Goal: Communication & Community: Ask a question

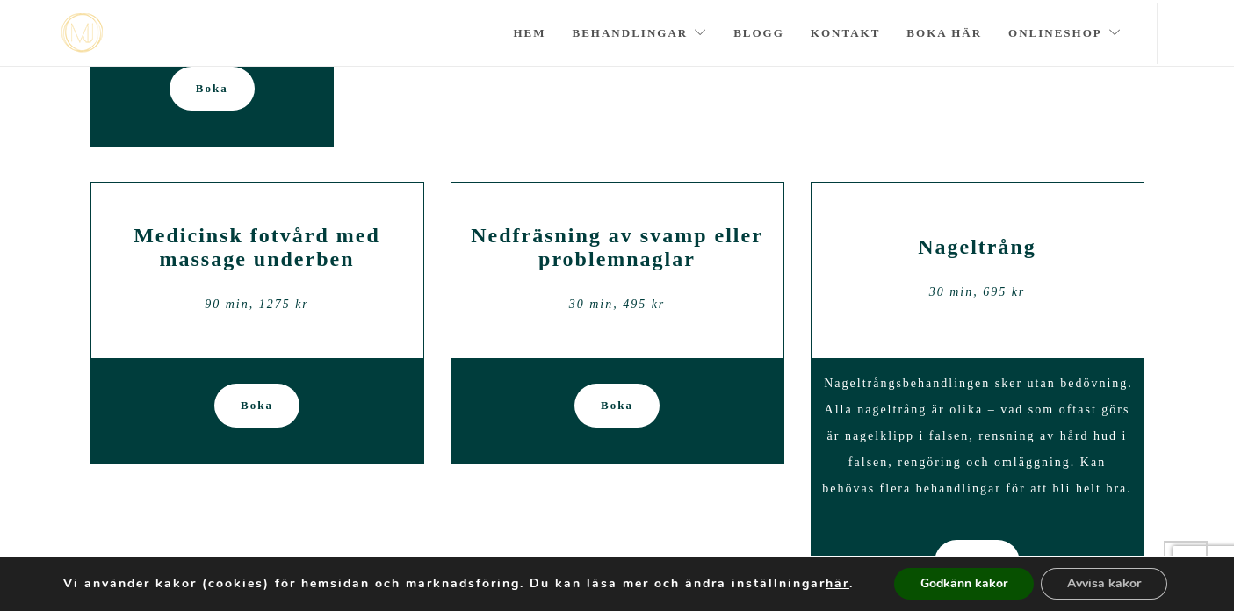
scroll to position [589, 0]
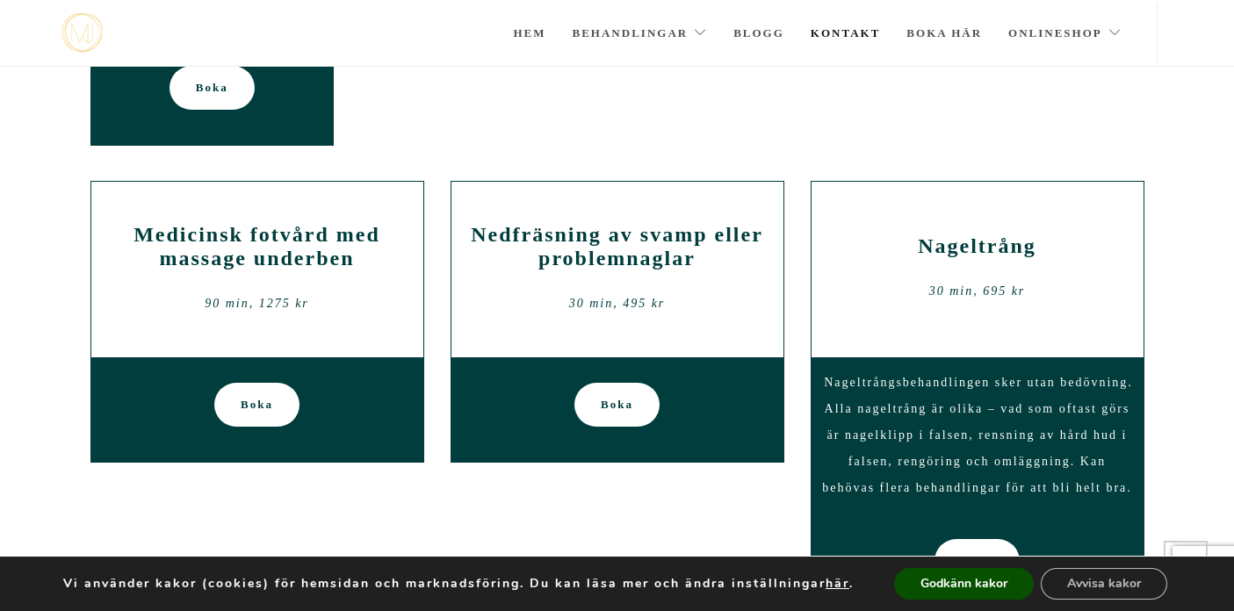
click at [843, 26] on link "Kontakt" at bounding box center [846, 33] width 70 height 61
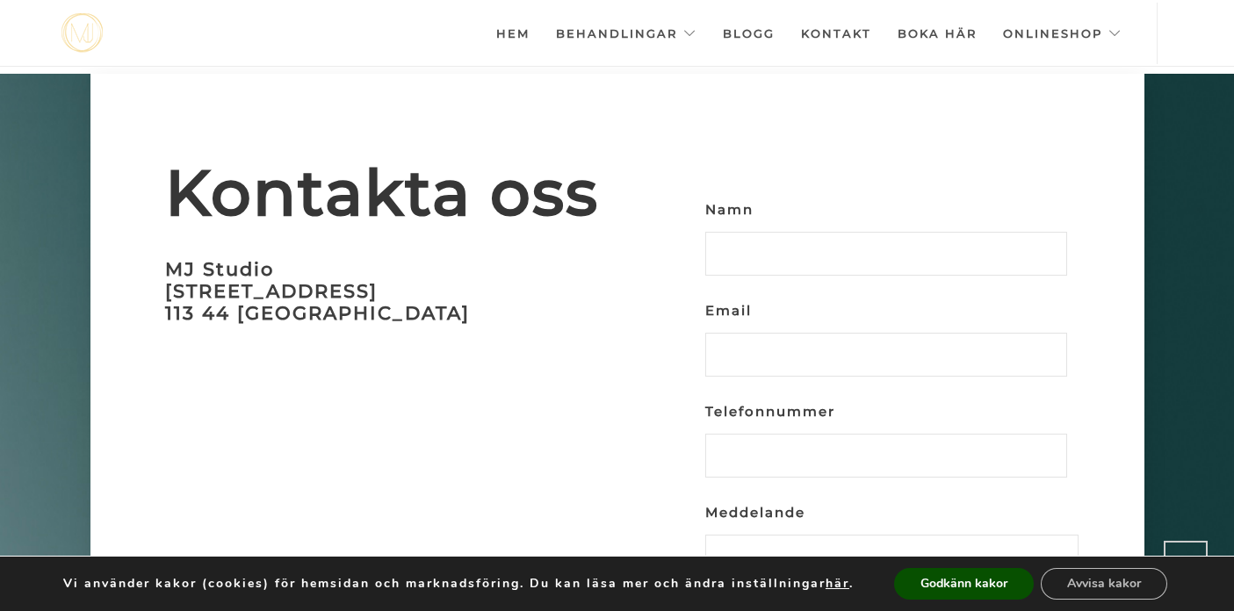
scroll to position [5180, 0]
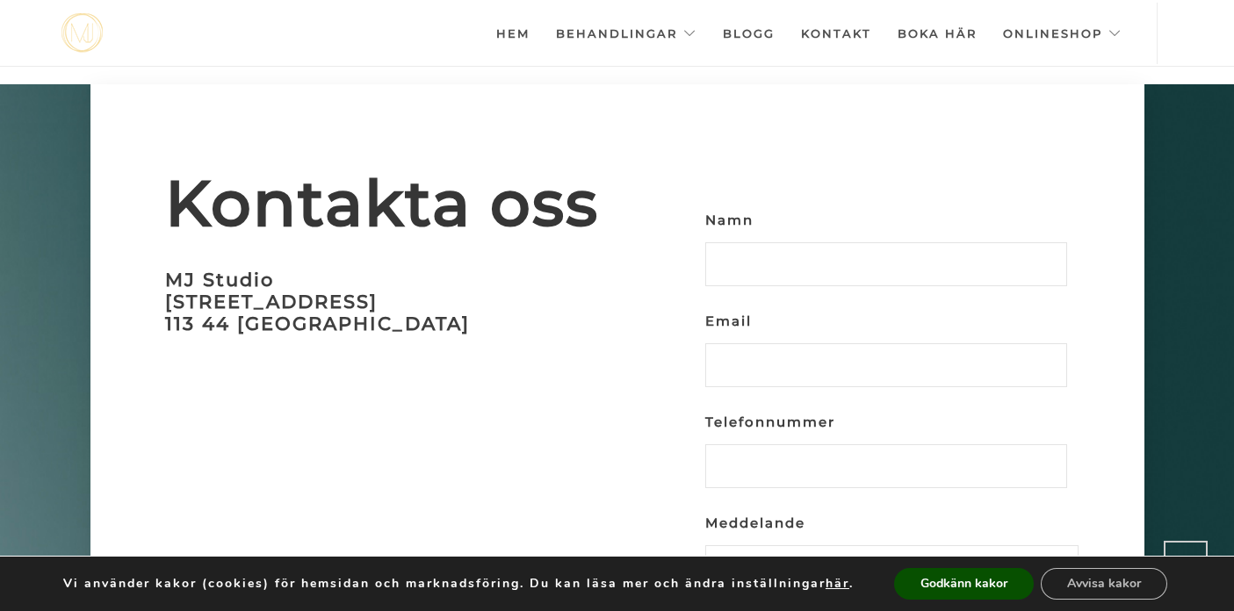
click at [726, 242] on input "Namn" at bounding box center [886, 264] width 362 height 44
type input "[PERSON_NAME]"
type input "[EMAIL_ADDRESS][DOMAIN_NAME]"
type input "0722322999"
click at [841, 343] on input "[EMAIL_ADDRESS][DOMAIN_NAME]" at bounding box center [886, 365] width 362 height 44
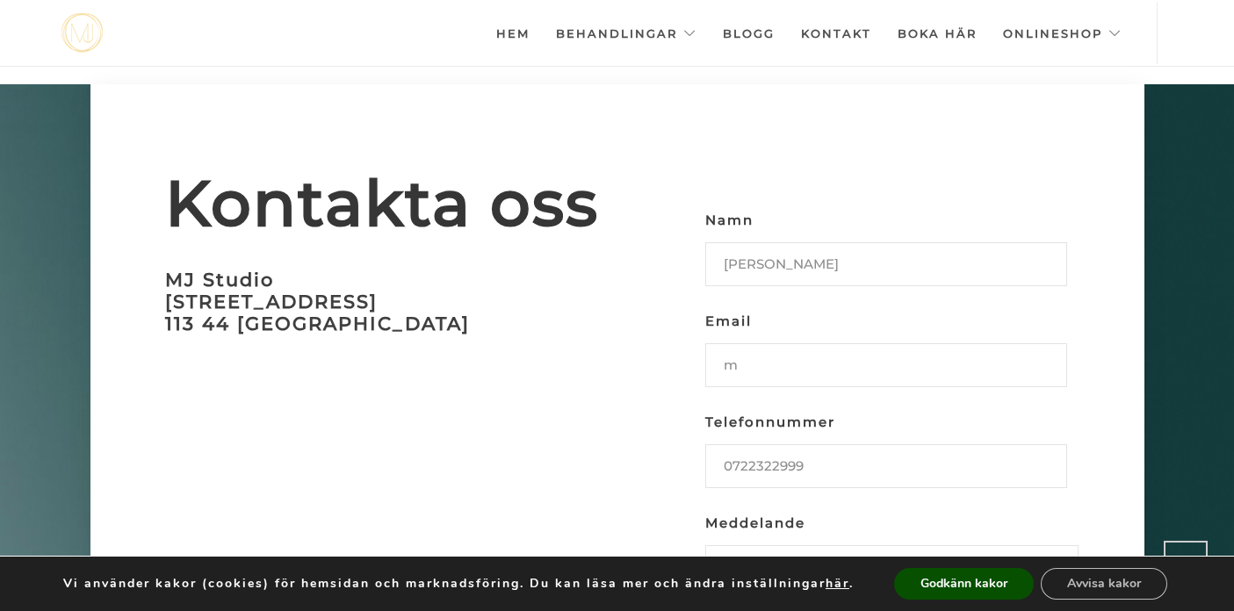
type input "[EMAIL_ADDRESS][DOMAIN_NAME]"
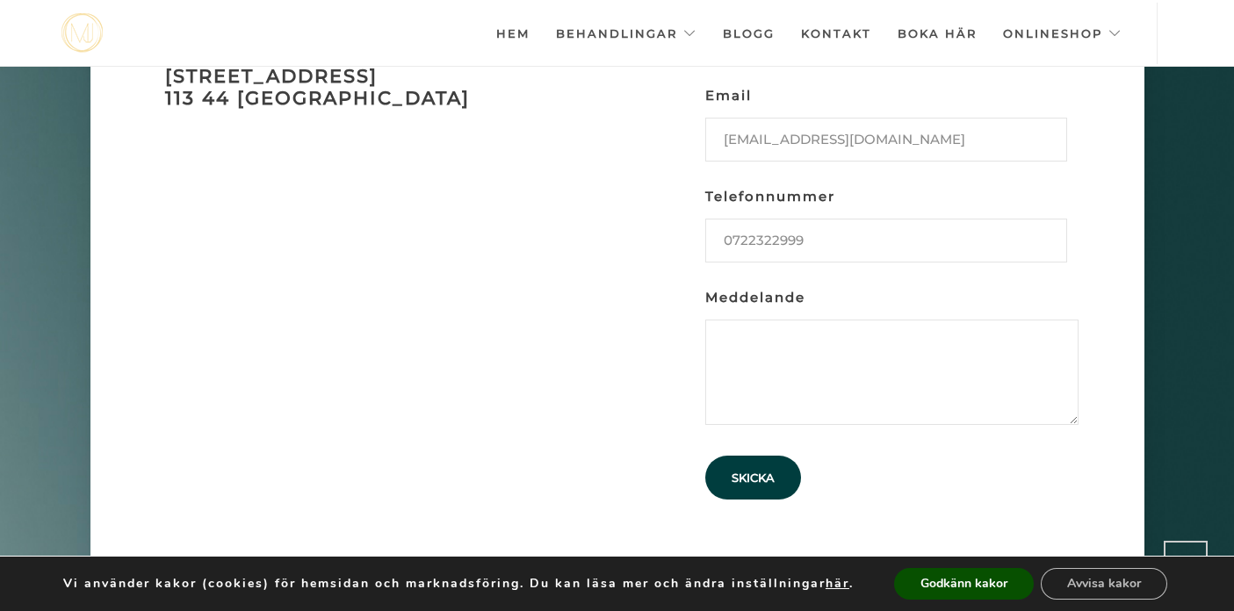
scroll to position [5413, 0]
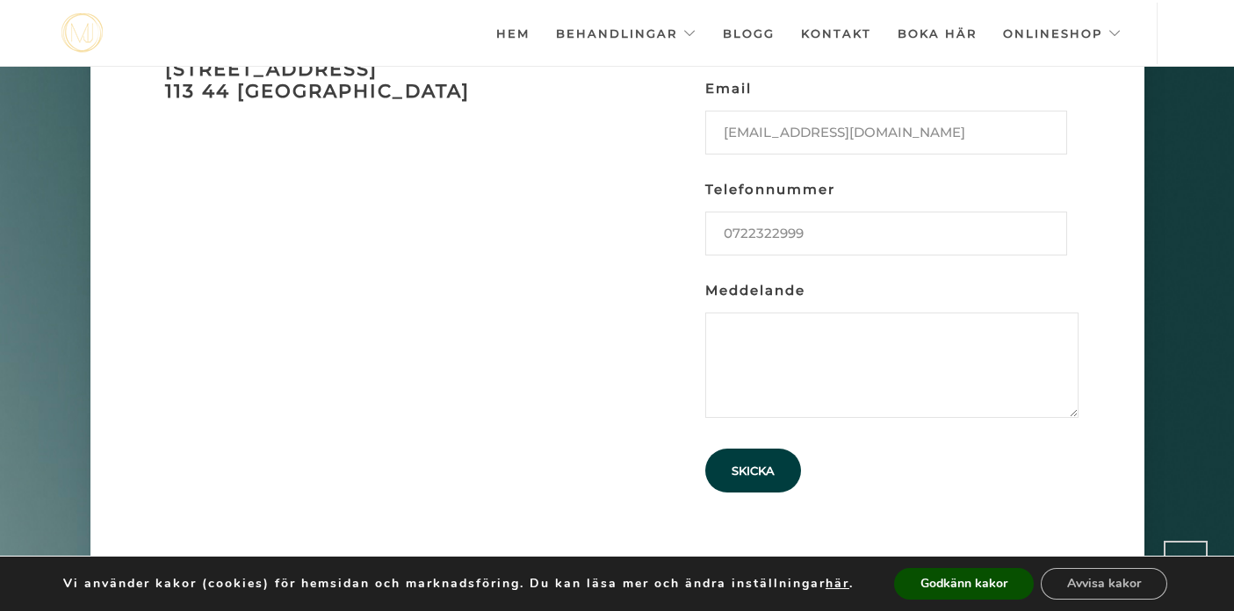
click at [726, 313] on textarea "Meddelande" at bounding box center [891, 365] width 373 height 105
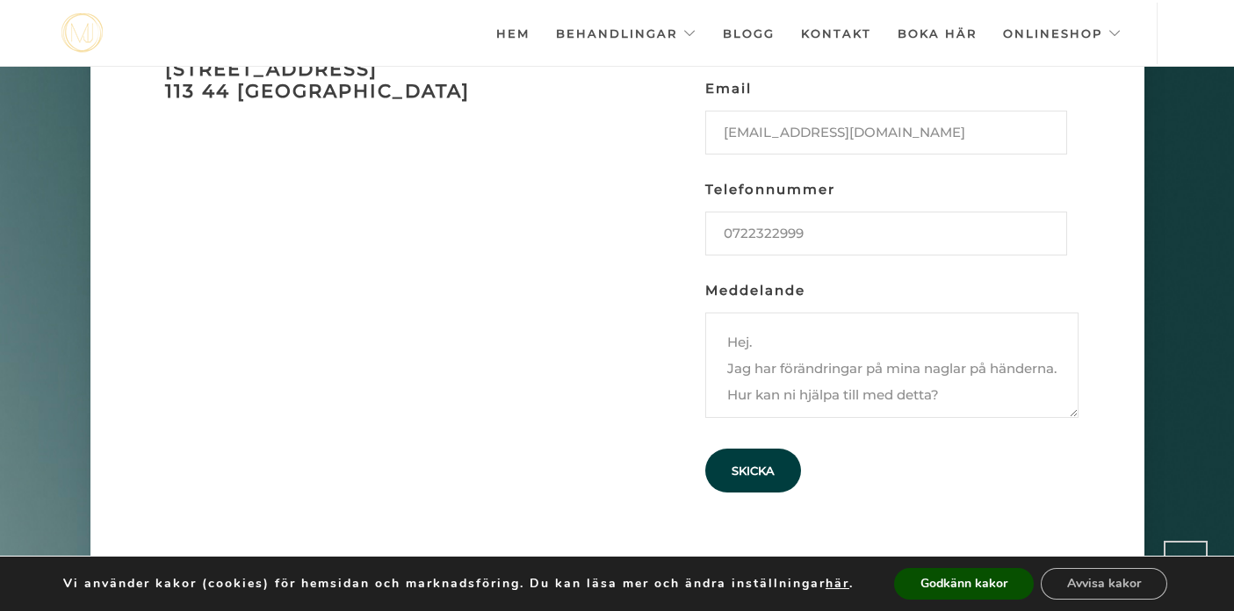
scroll to position [12, 0]
type textarea "Hej. Jag har förändringar på mina naglar på händerna. Hur kan ni hjälpa till me…"
click at [755, 449] on input "Skicka" at bounding box center [753, 471] width 96 height 44
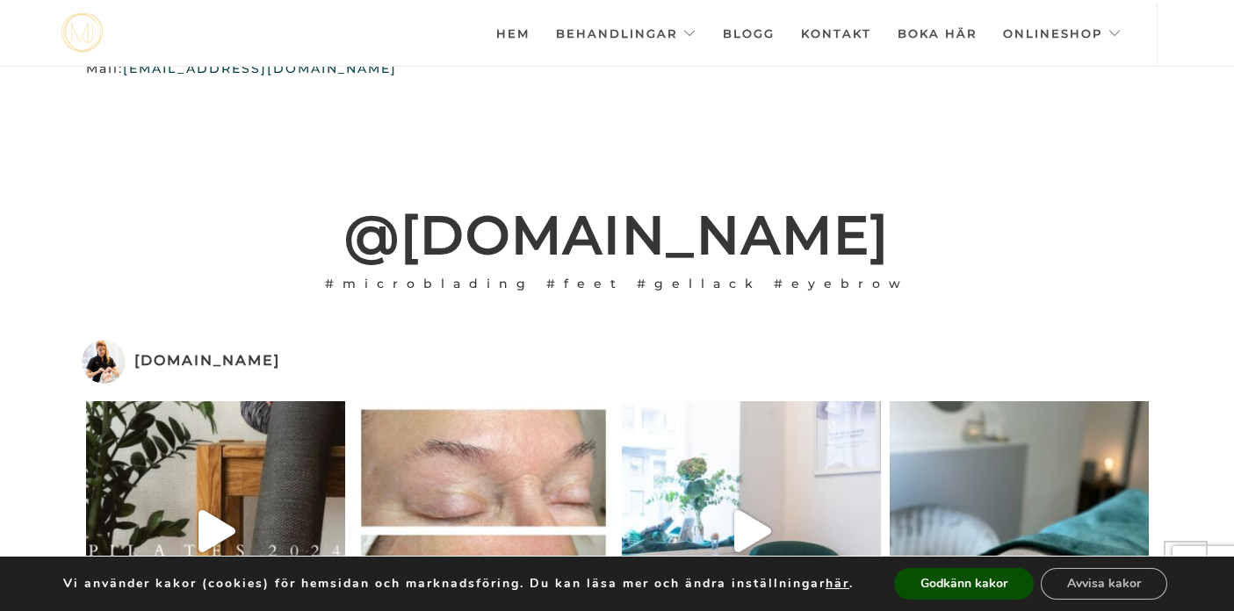
scroll to position [3853, 0]
click at [515, 31] on link "Hem" at bounding box center [512, 33] width 33 height 61
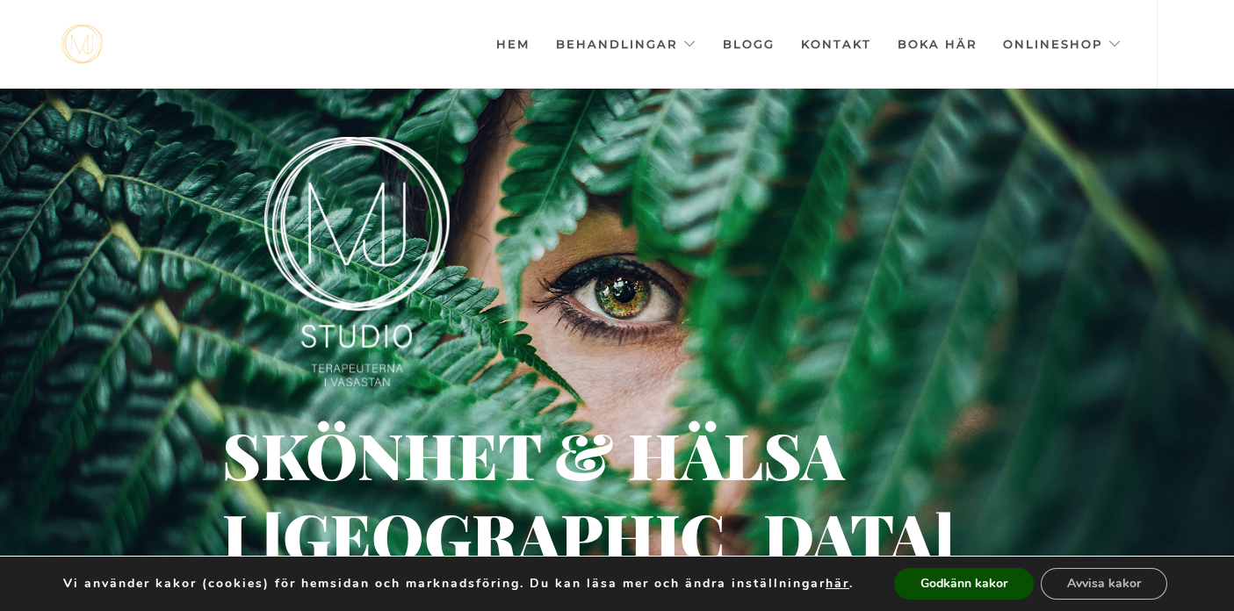
click at [836, 40] on link "Kontakt" at bounding box center [836, 44] width 70 height 88
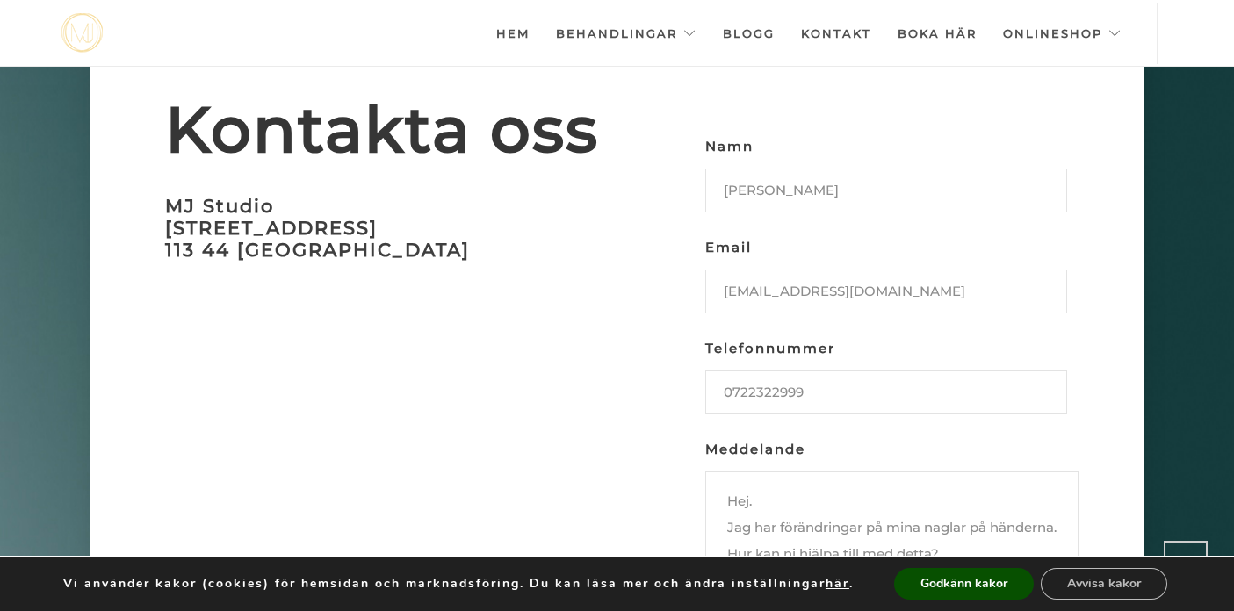
scroll to position [5252, 0]
